Goal: Information Seeking & Learning: Compare options

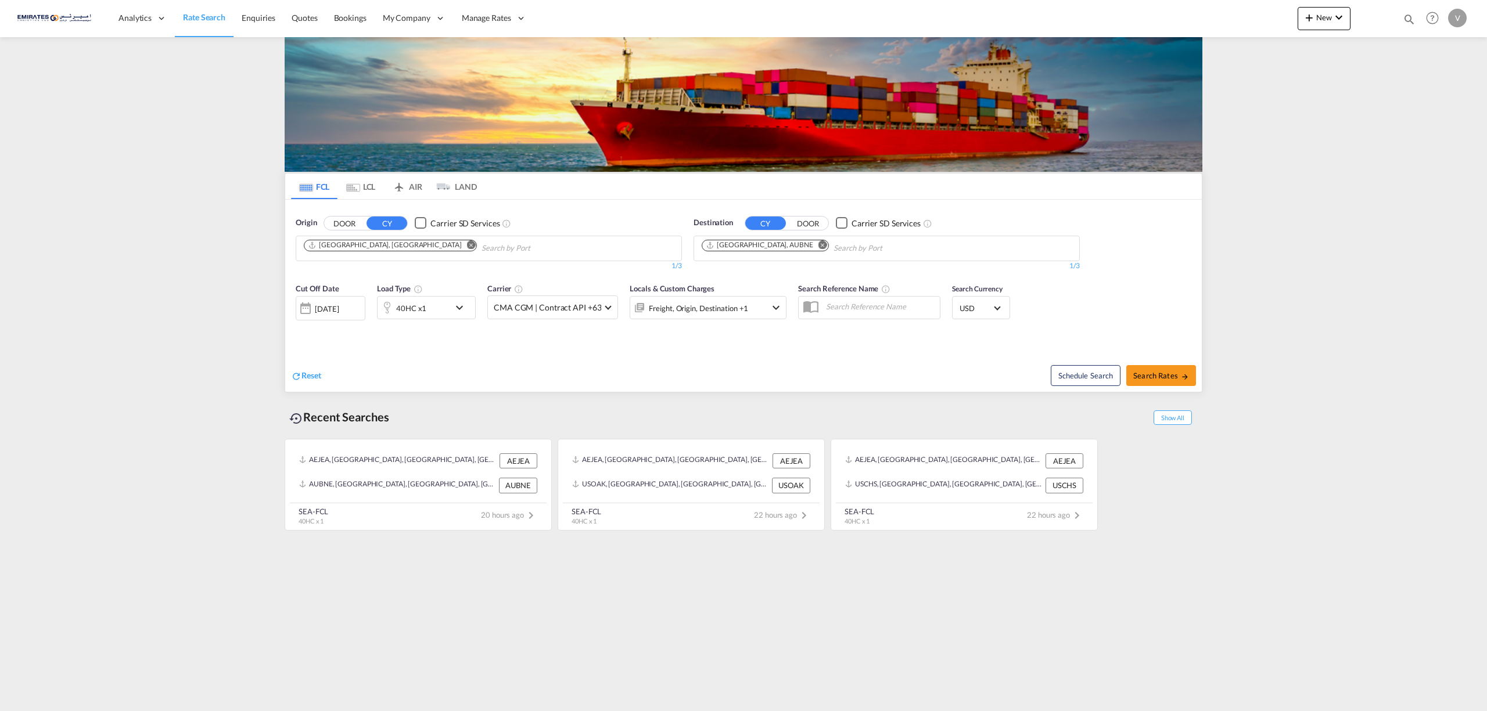
click at [818, 244] on md-icon "Remove" at bounding box center [822, 244] width 9 height 9
type input "paragu"
click at [733, 249] on body "Analytics Reports Dashboard Rate Search Enquiries Quotes Bookings" at bounding box center [743, 355] width 1487 height 711
paste input "PARANAGUA"
type input "PARANAGUA"
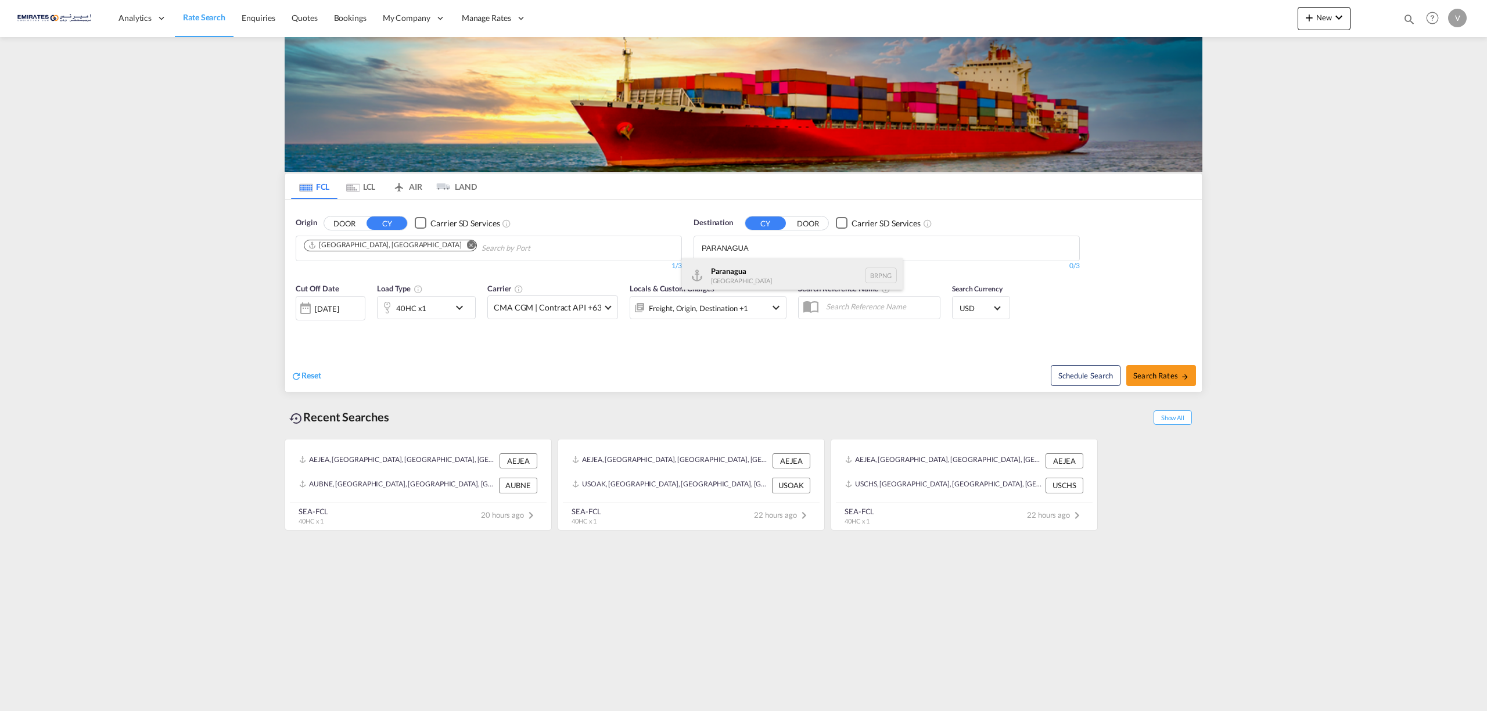
click at [728, 275] on div "Paranagua [GEOGRAPHIC_DATA] BRPNG" at bounding box center [792, 275] width 221 height 35
click at [455, 308] on md-icon "icon-chevron-down" at bounding box center [462, 308] width 20 height 14
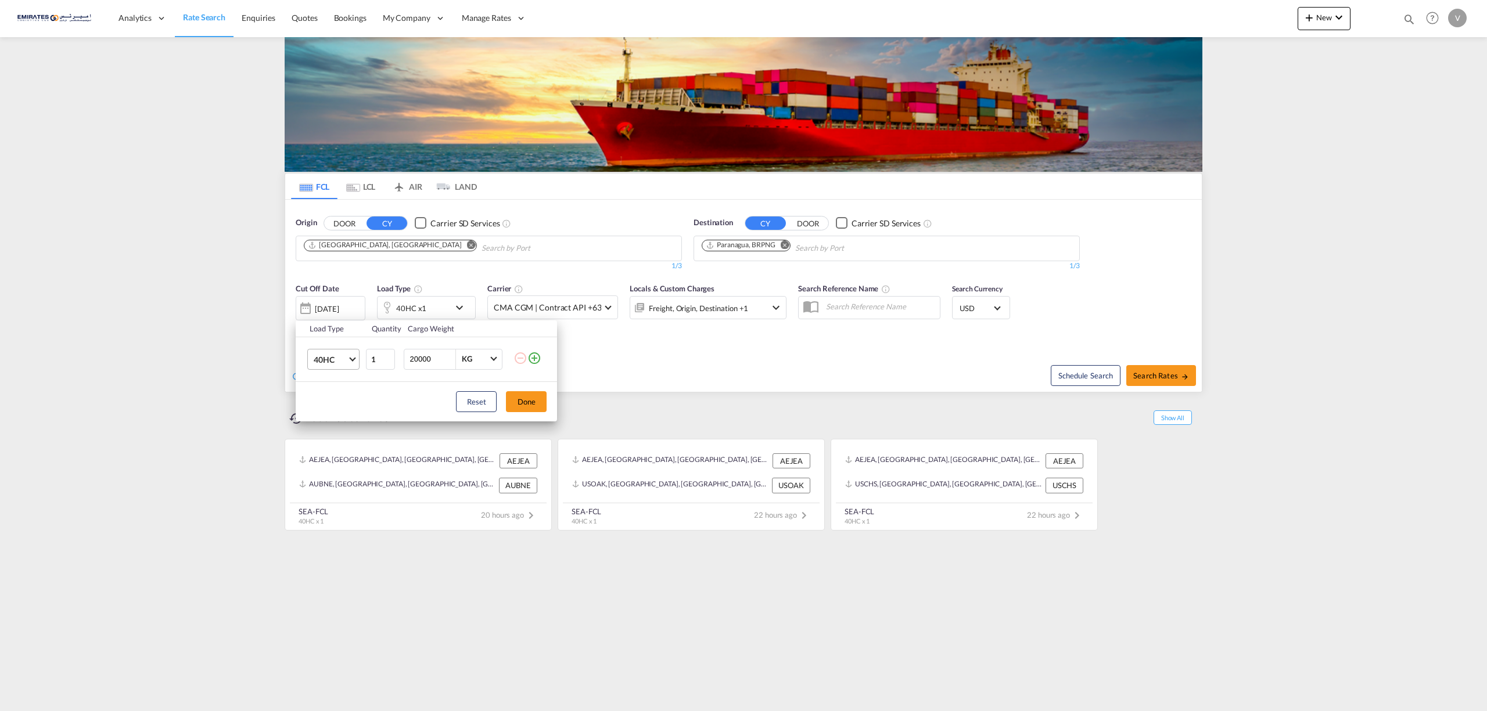
click at [353, 354] on md-select-value "40HC" at bounding box center [335, 360] width 46 height 20
click at [316, 307] on div "20GP" at bounding box center [324, 304] width 20 height 12
click at [533, 403] on button "Done" at bounding box center [526, 401] width 41 height 21
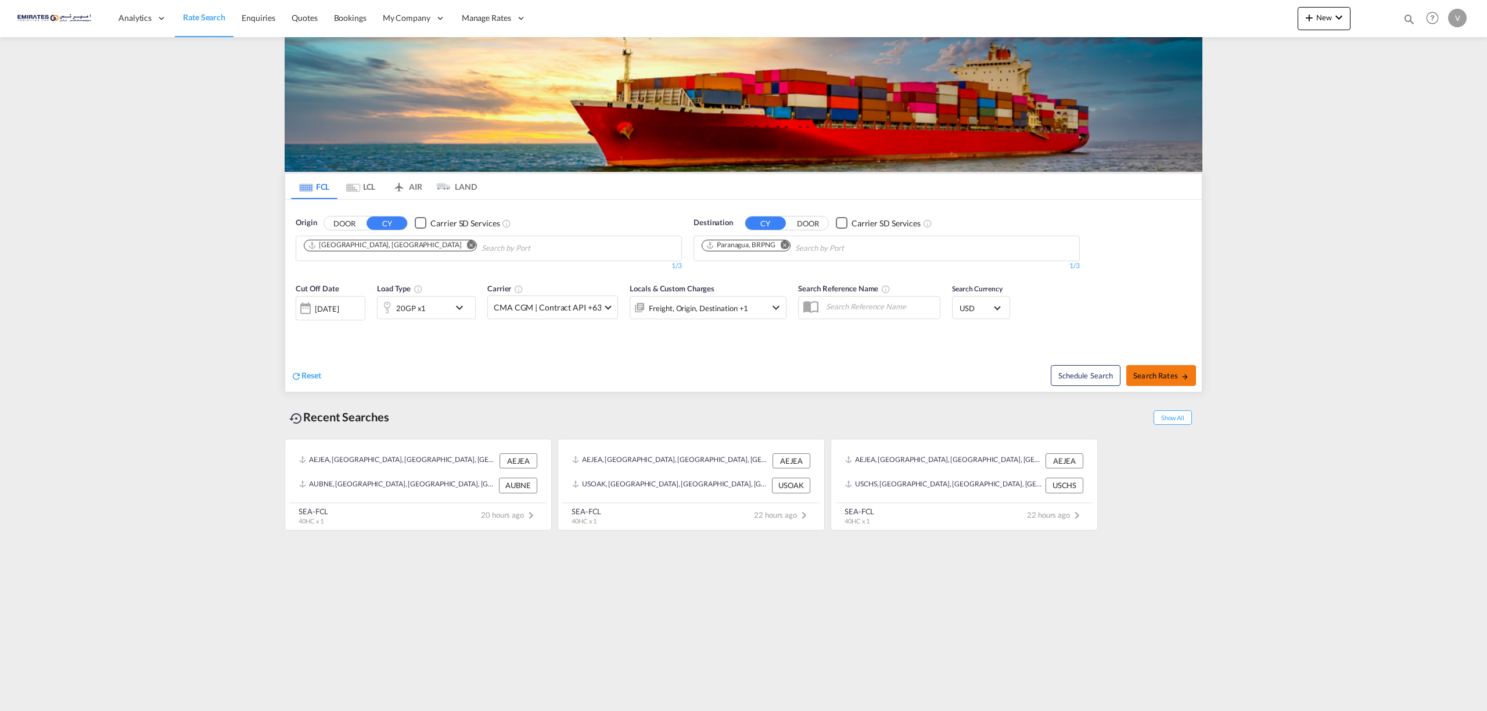
click at [1168, 372] on span "Search Rates" at bounding box center [1161, 375] width 56 height 9
type input "AEJEA to BRPNG / [DATE]"
